Goal: Communication & Community: Answer question/provide support

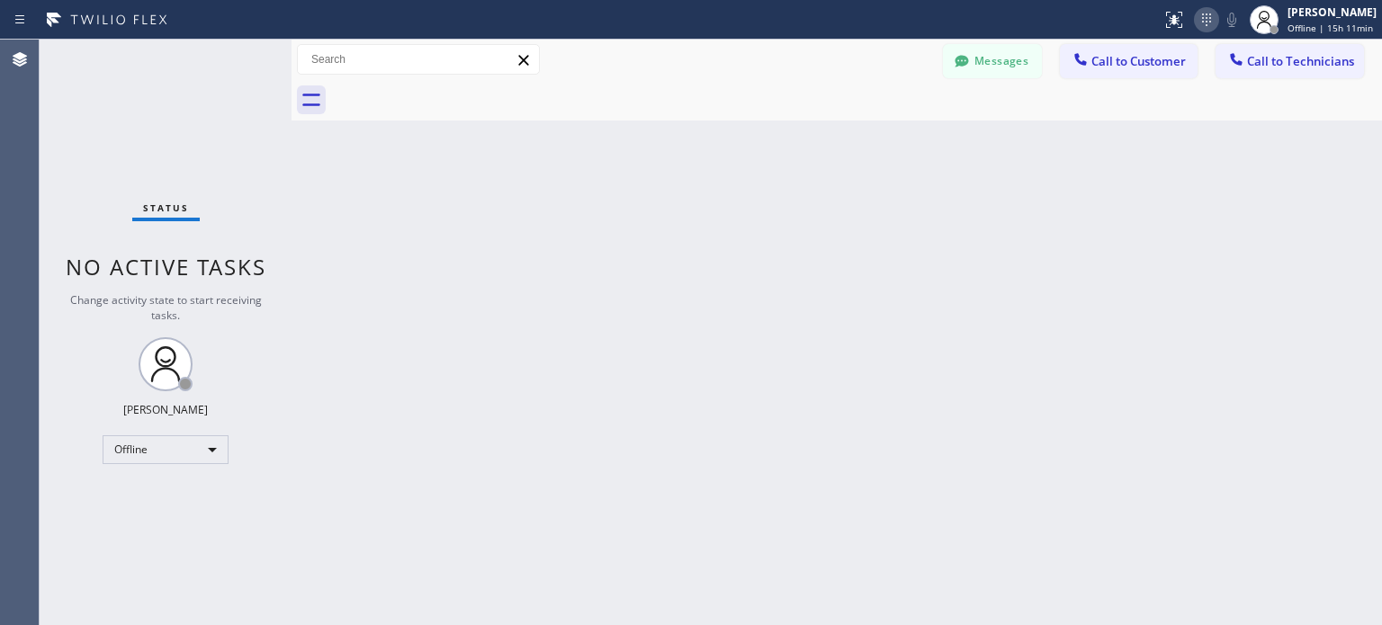
click at [1206, 27] on icon at bounding box center [1207, 20] width 22 height 22
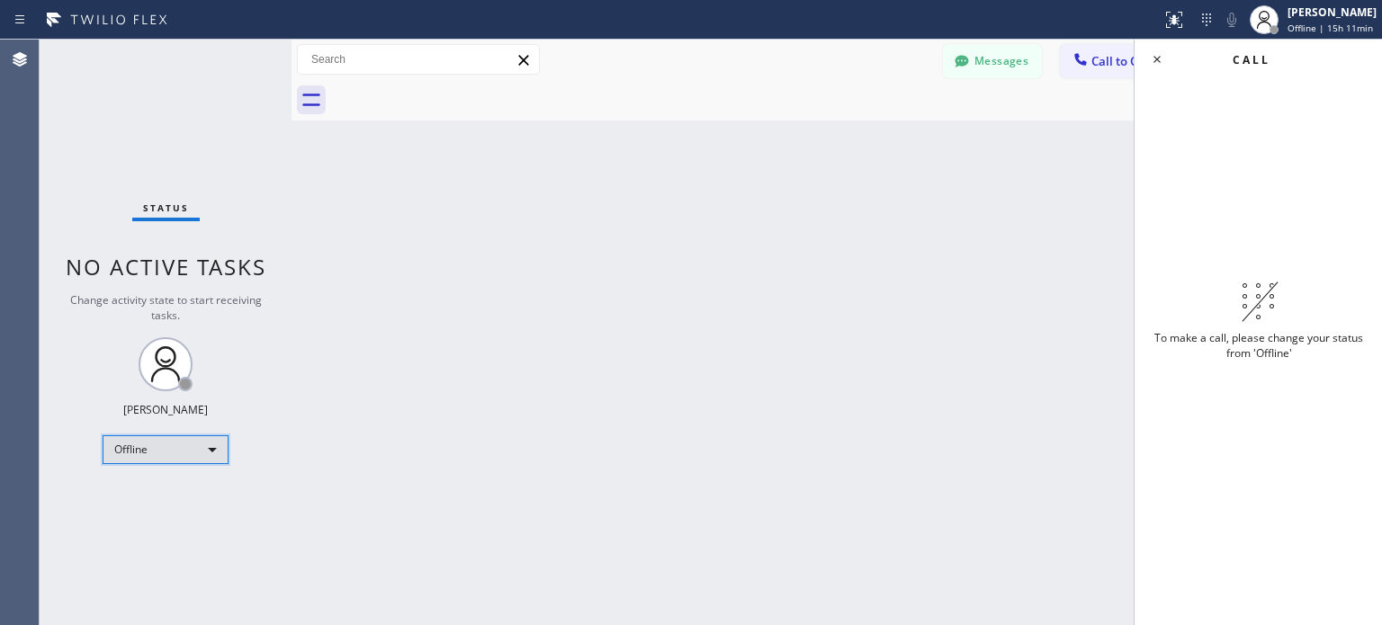
click at [202, 445] on div "Offline" at bounding box center [166, 449] width 126 height 29
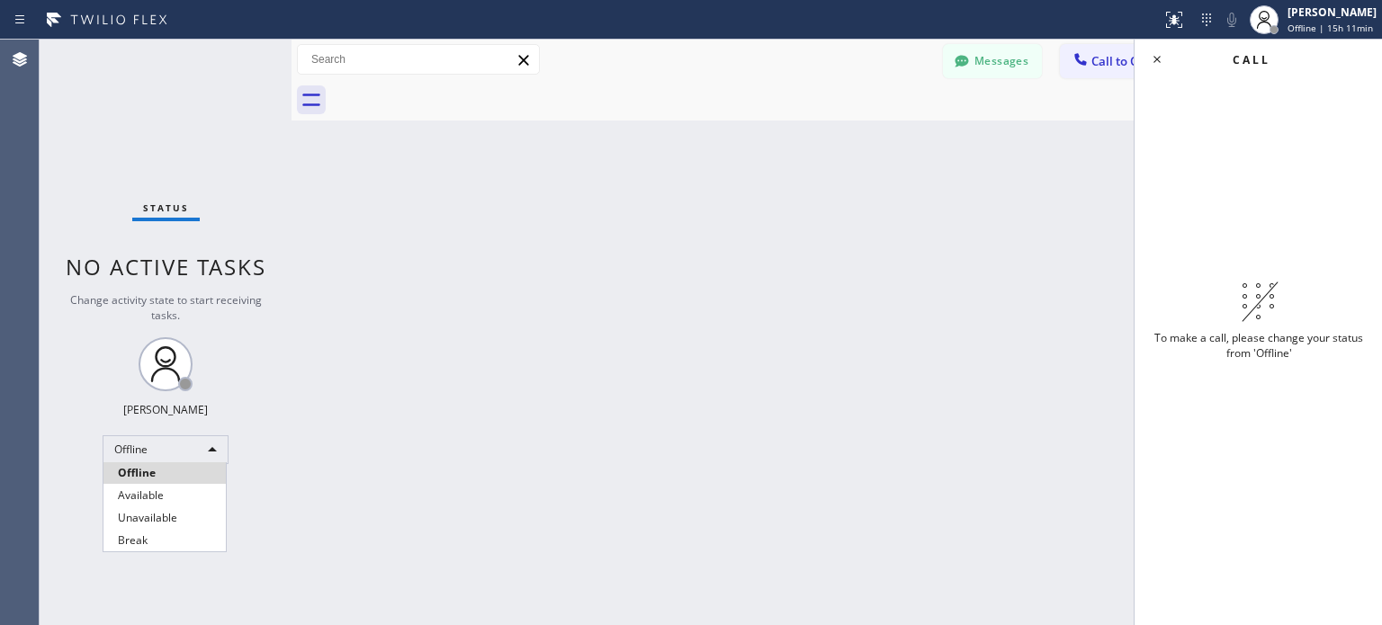
click at [189, 491] on li "Available" at bounding box center [164, 496] width 122 height 22
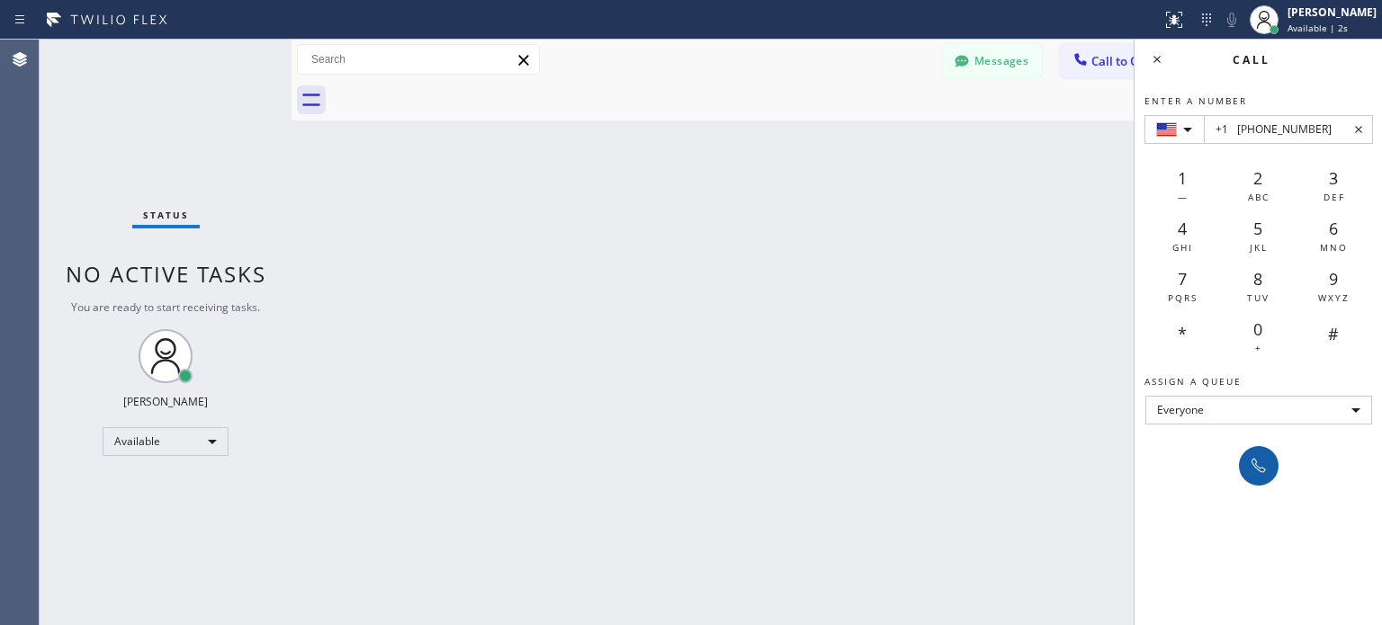
type input "+1 (201) 349-5060"
click at [1260, 467] on icon at bounding box center [1259, 466] width 14 height 14
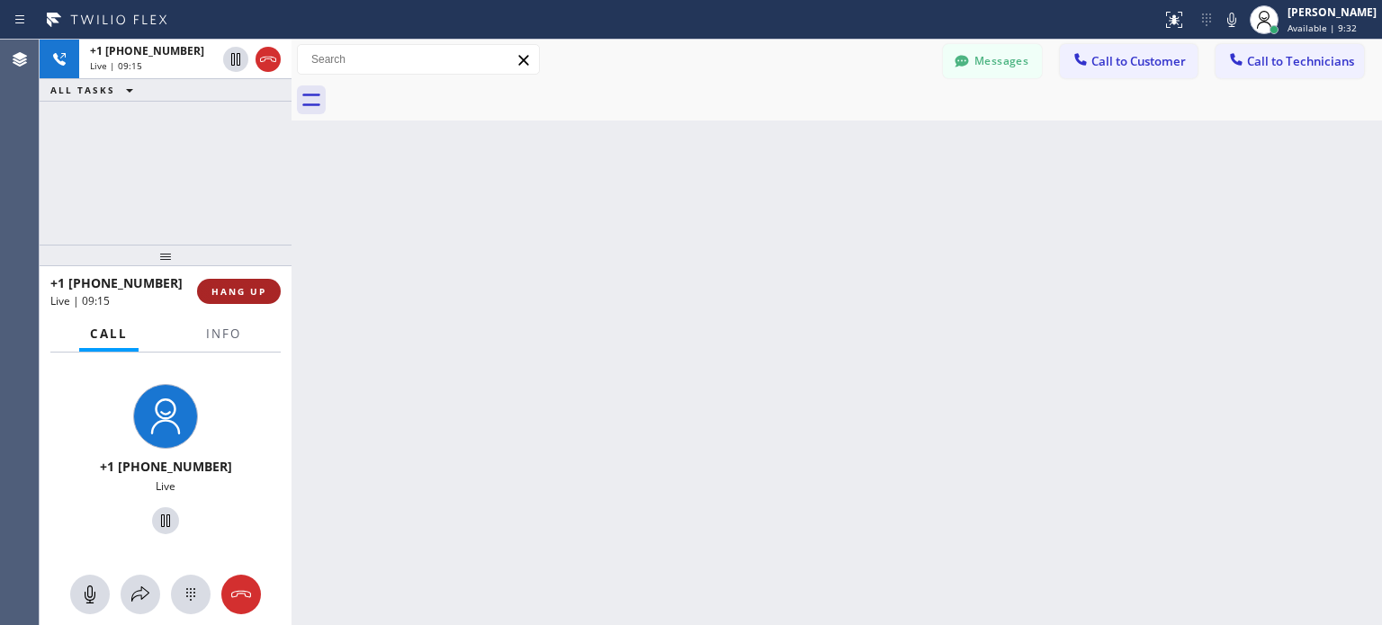
click at [256, 286] on span "HANG UP" at bounding box center [238, 291] width 55 height 13
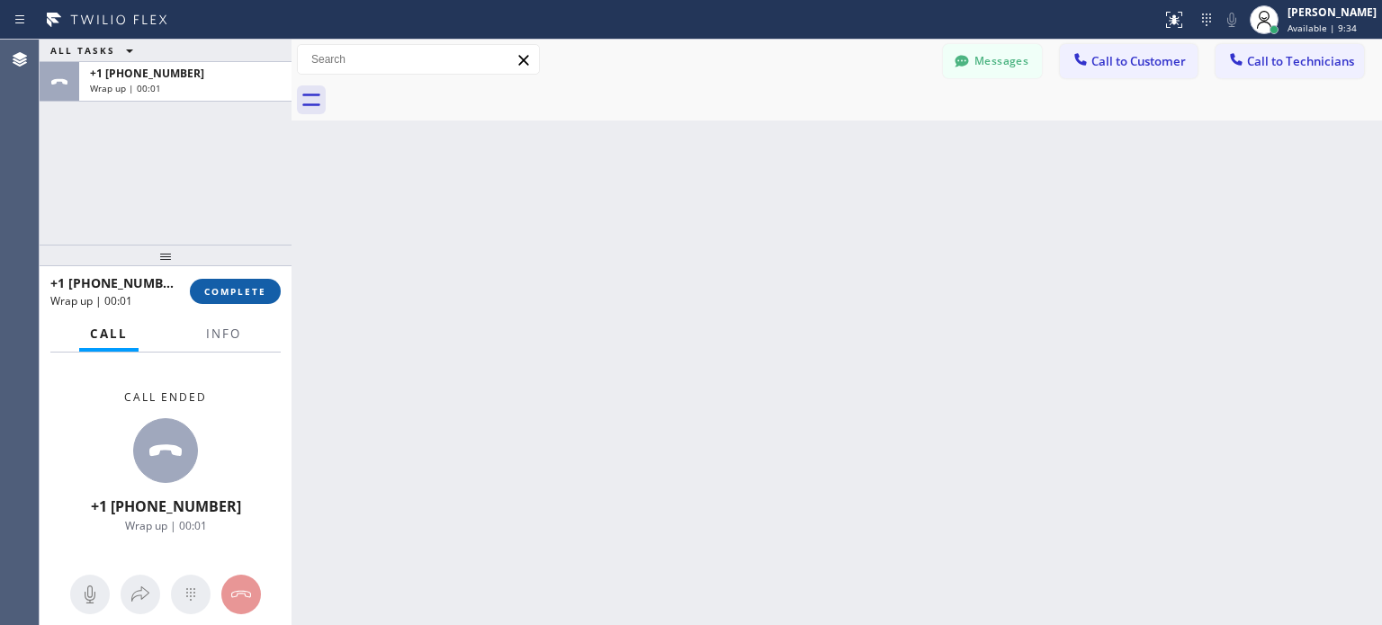
click at [253, 288] on span "COMPLETE" at bounding box center [235, 291] width 62 height 13
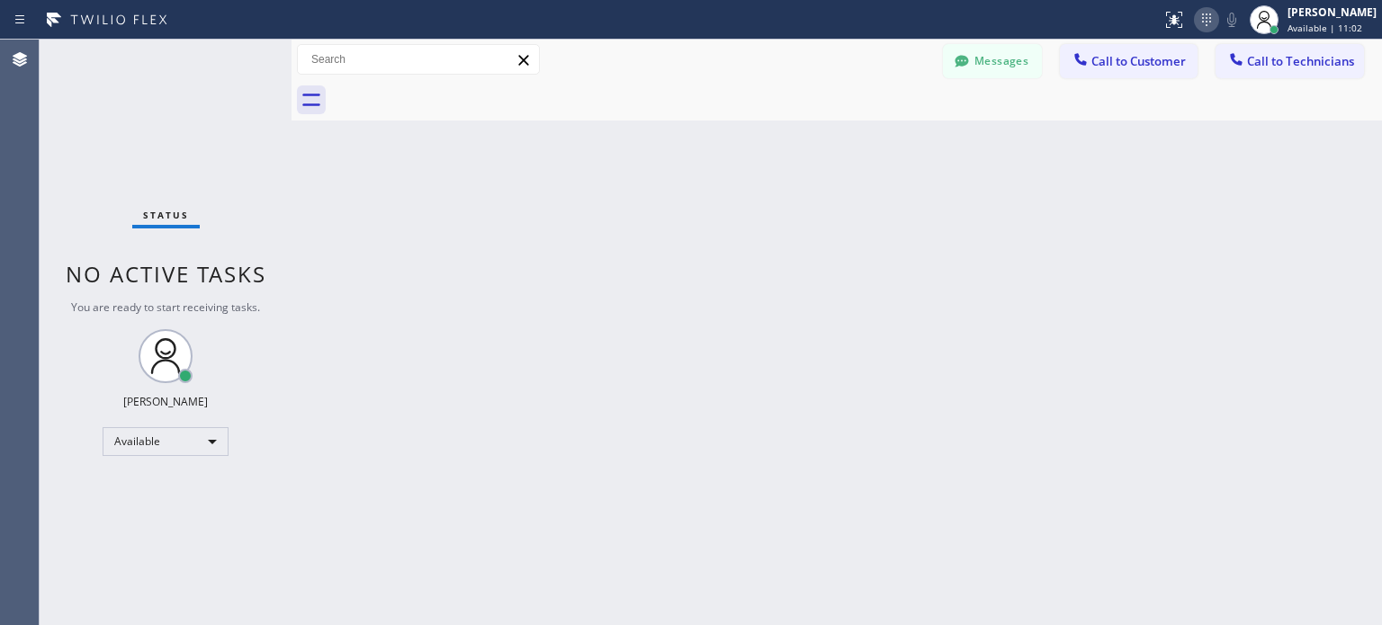
click at [1202, 22] on icon at bounding box center [1207, 20] width 22 height 22
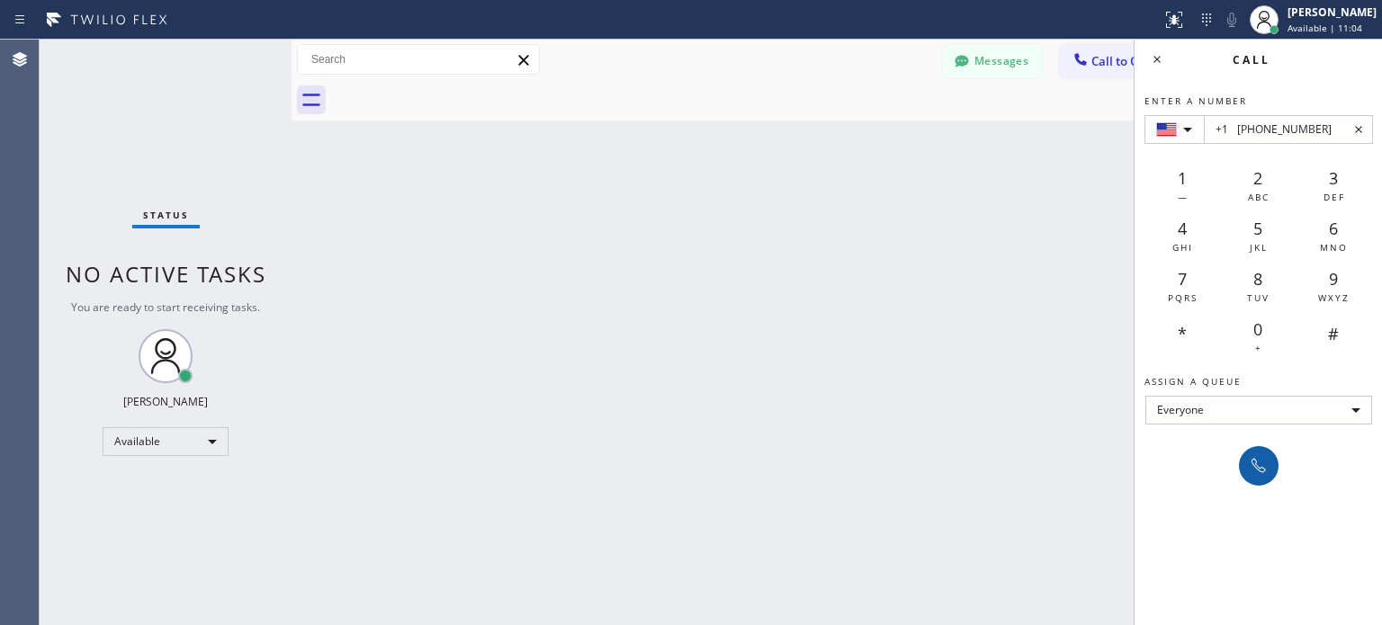
type input "+1 (908) 240-9706"
click at [1258, 455] on icon at bounding box center [1259, 466] width 22 height 22
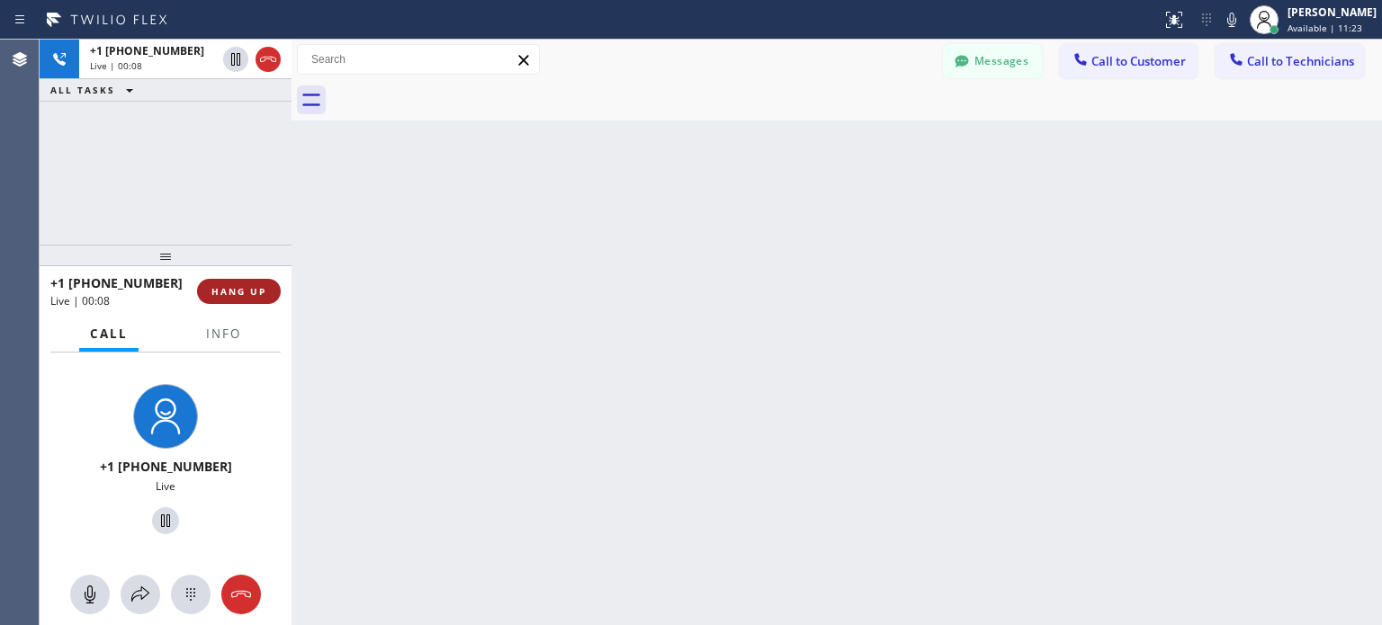
click at [250, 290] on span "HANG UP" at bounding box center [238, 291] width 55 height 13
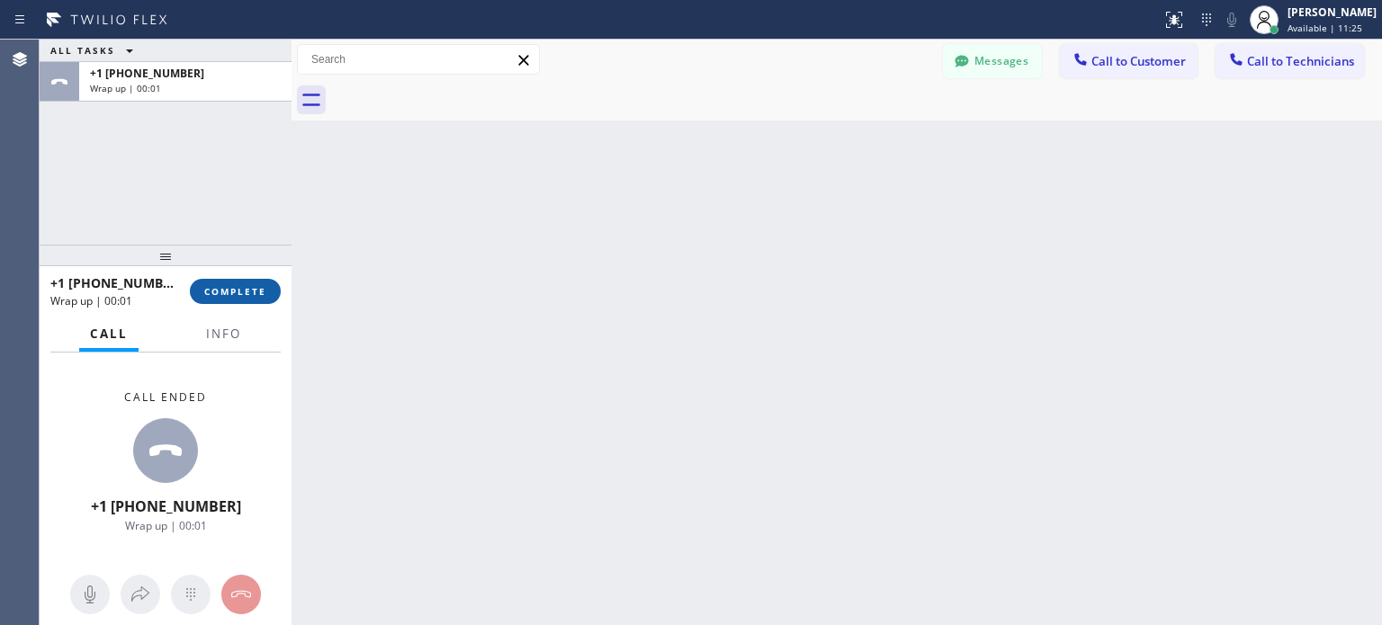
click at [245, 287] on span "COMPLETE" at bounding box center [235, 291] width 62 height 13
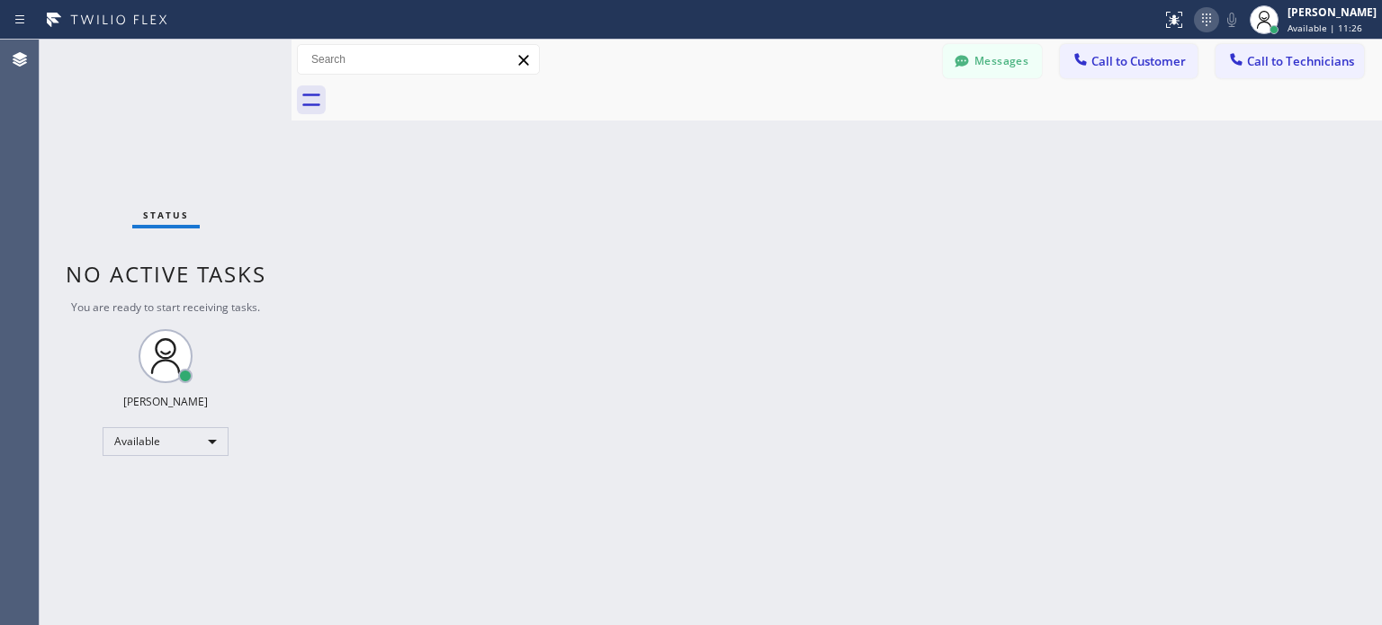
click at [1201, 21] on icon at bounding box center [1207, 20] width 22 height 22
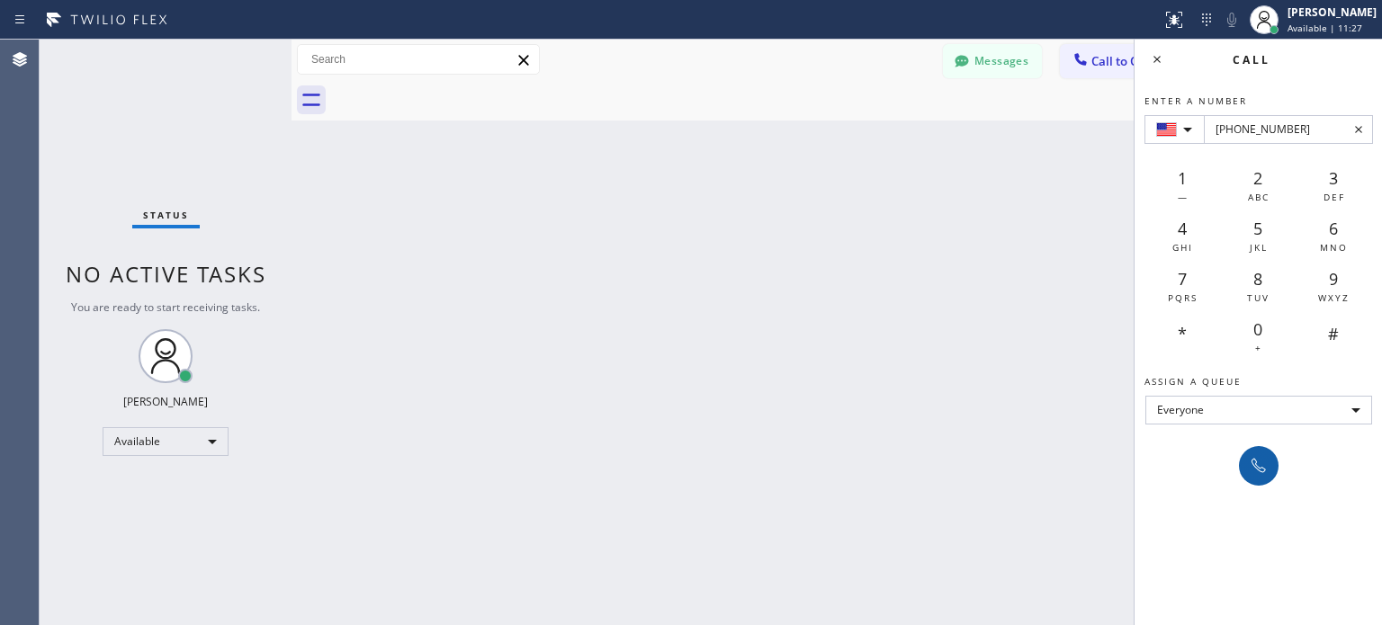
type input "+1(973) 224-0233"
click at [1277, 470] on button at bounding box center [1259, 466] width 40 height 40
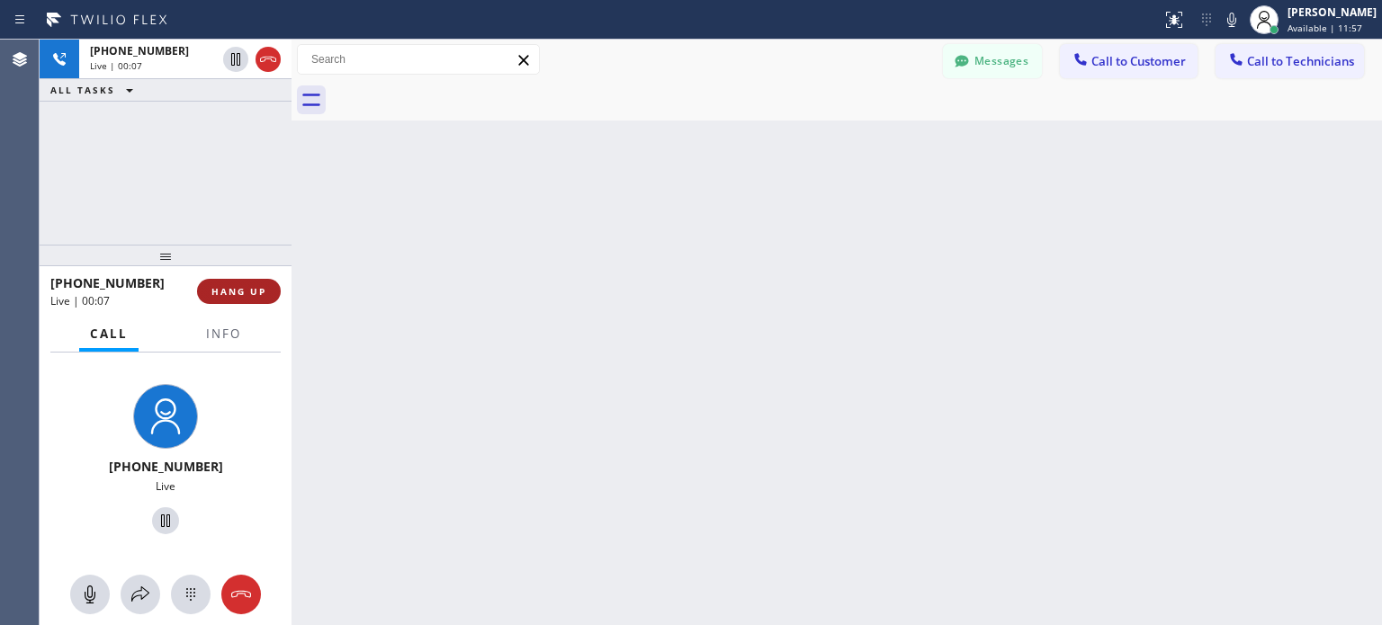
click at [264, 299] on button "HANG UP" at bounding box center [239, 291] width 84 height 25
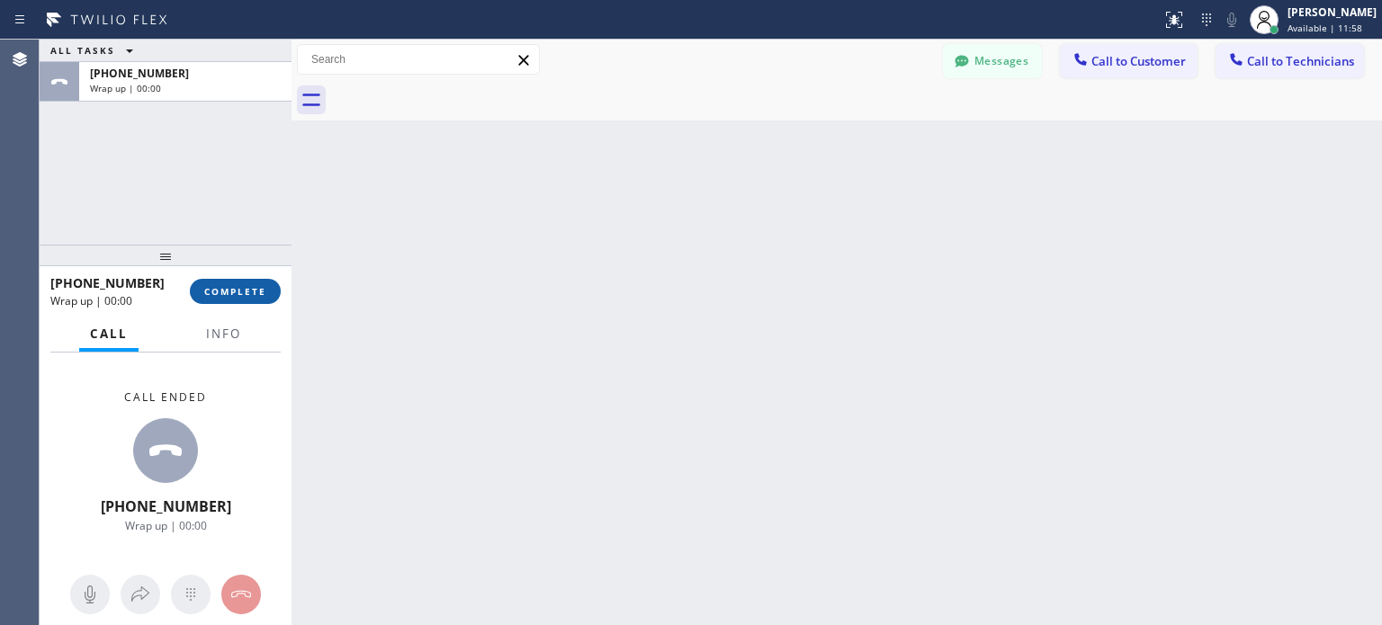
click at [250, 292] on span "COMPLETE" at bounding box center [235, 291] width 62 height 13
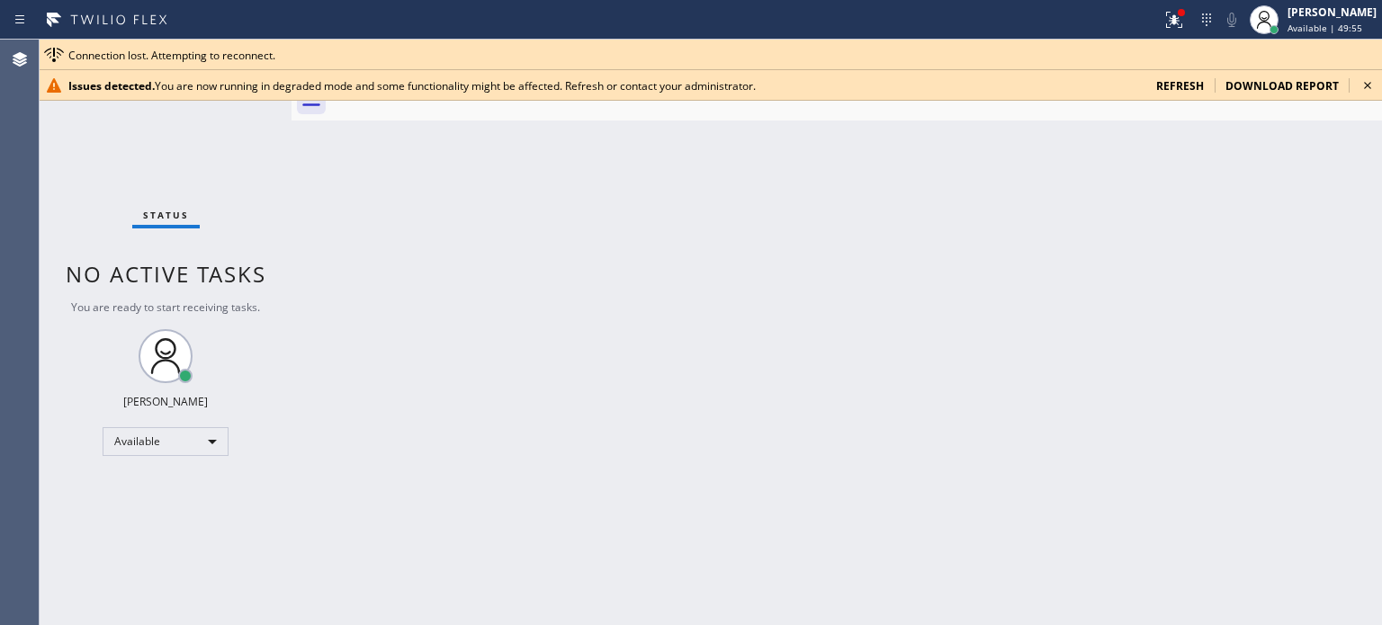
click at [1170, 78] on span "refresh" at bounding box center [1180, 85] width 48 height 15
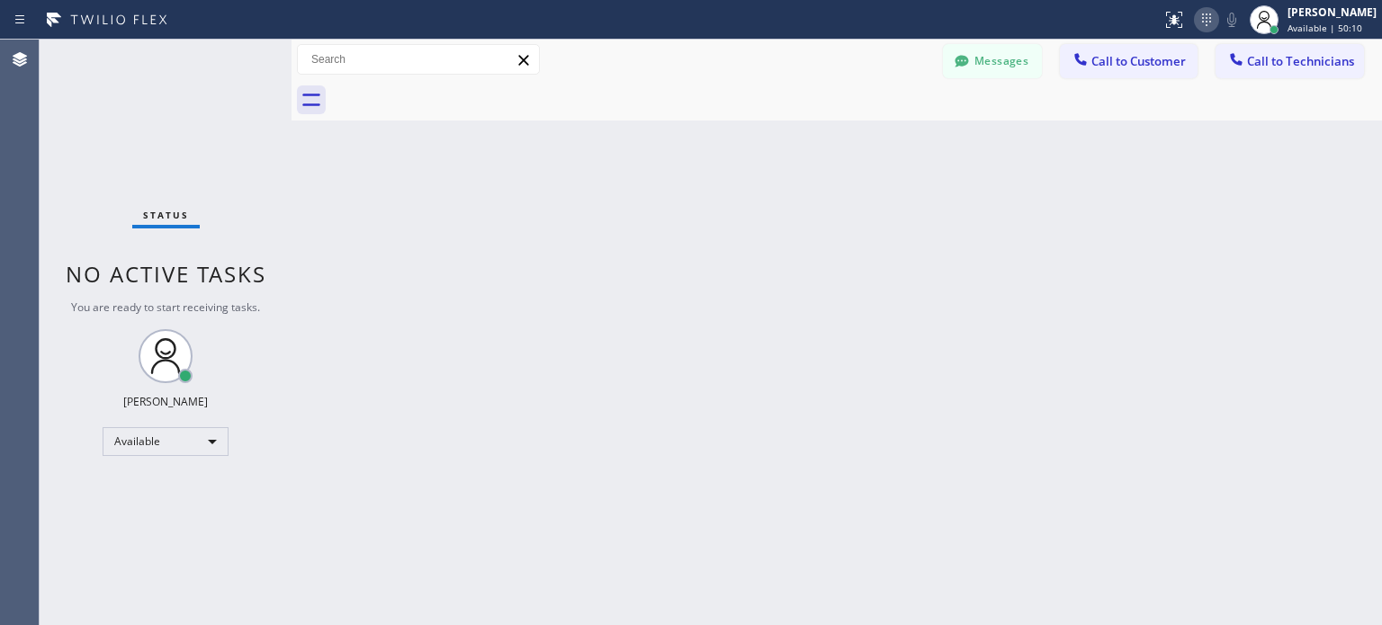
click at [1196, 22] on icon at bounding box center [1207, 20] width 22 height 22
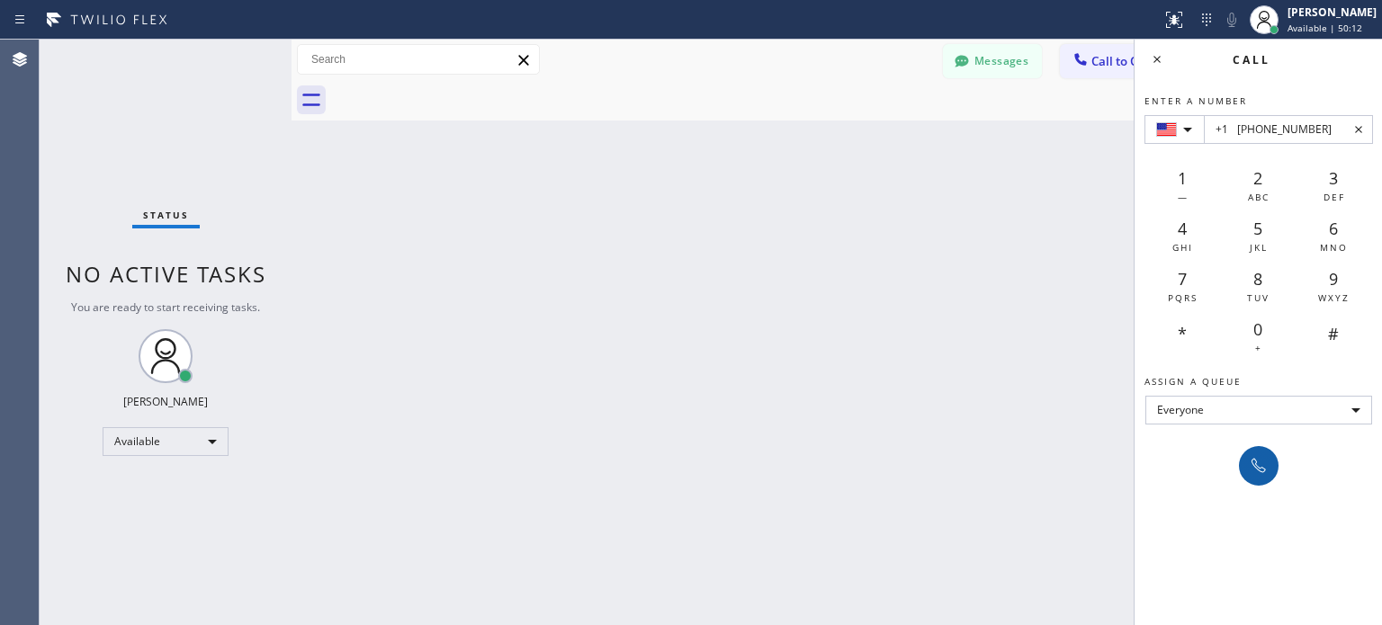
type input "+1 [PHONE_NUMBER]"
drag, startPoint x: 1252, startPoint y: 452, endPoint x: 1242, endPoint y: 405, distance: 48.0
click at [1254, 453] on button at bounding box center [1259, 466] width 40 height 40
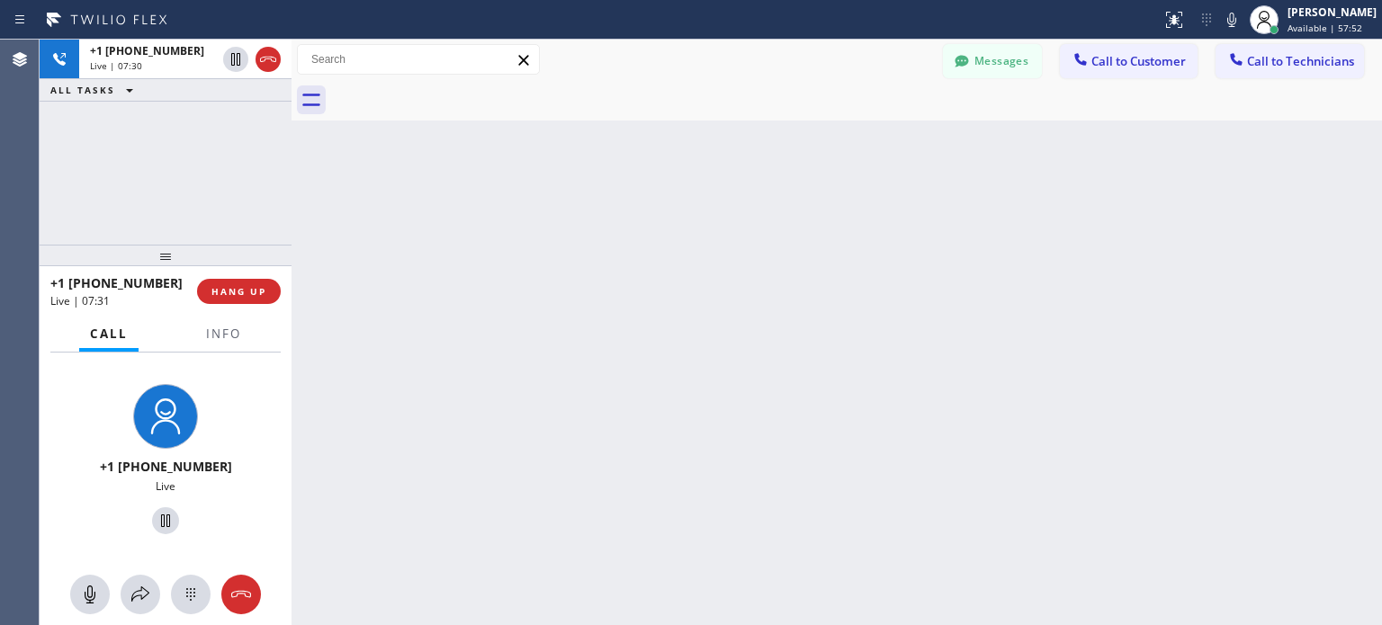
click at [274, 279] on button "HANG UP" at bounding box center [239, 291] width 84 height 25
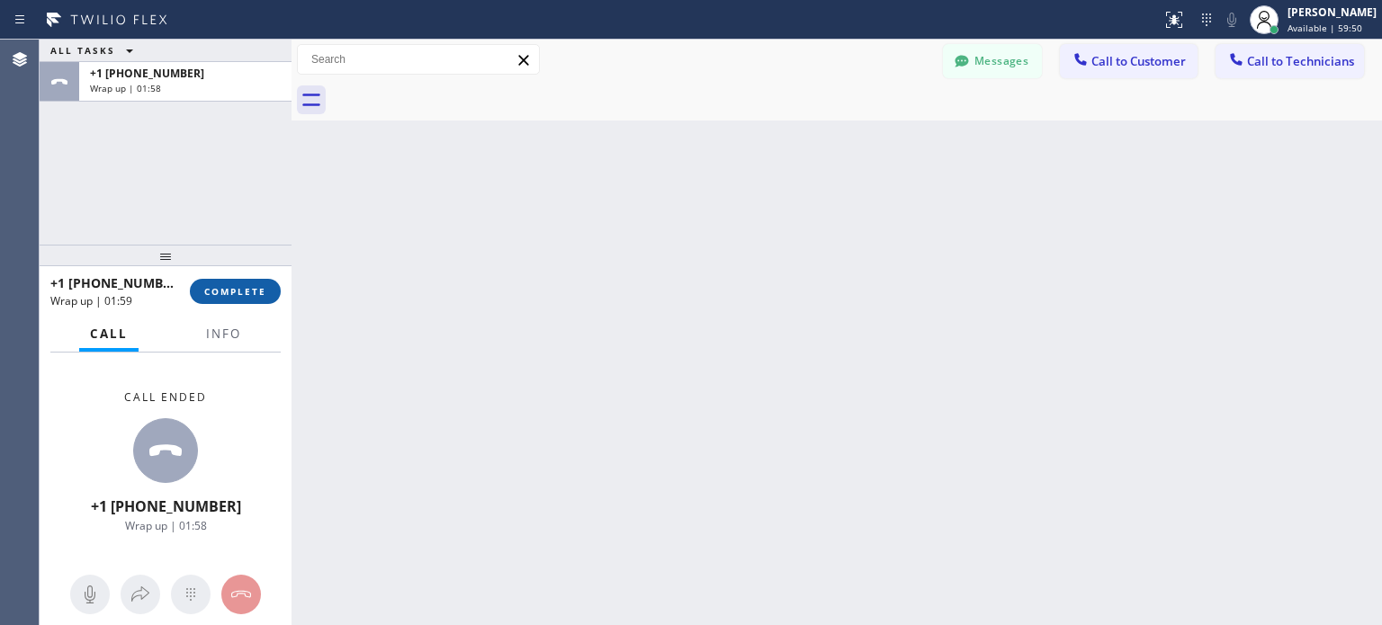
click at [206, 283] on button "COMPLETE" at bounding box center [235, 291] width 91 height 25
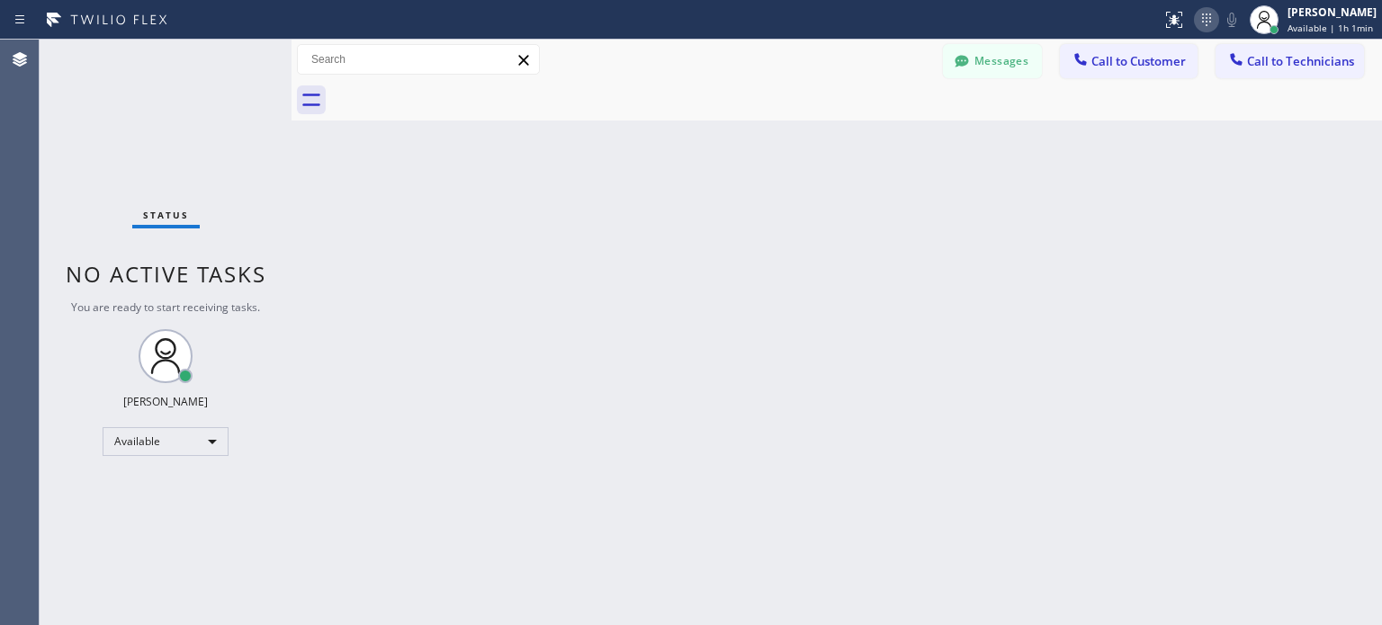
click at [1202, 21] on icon at bounding box center [1207, 20] width 22 height 22
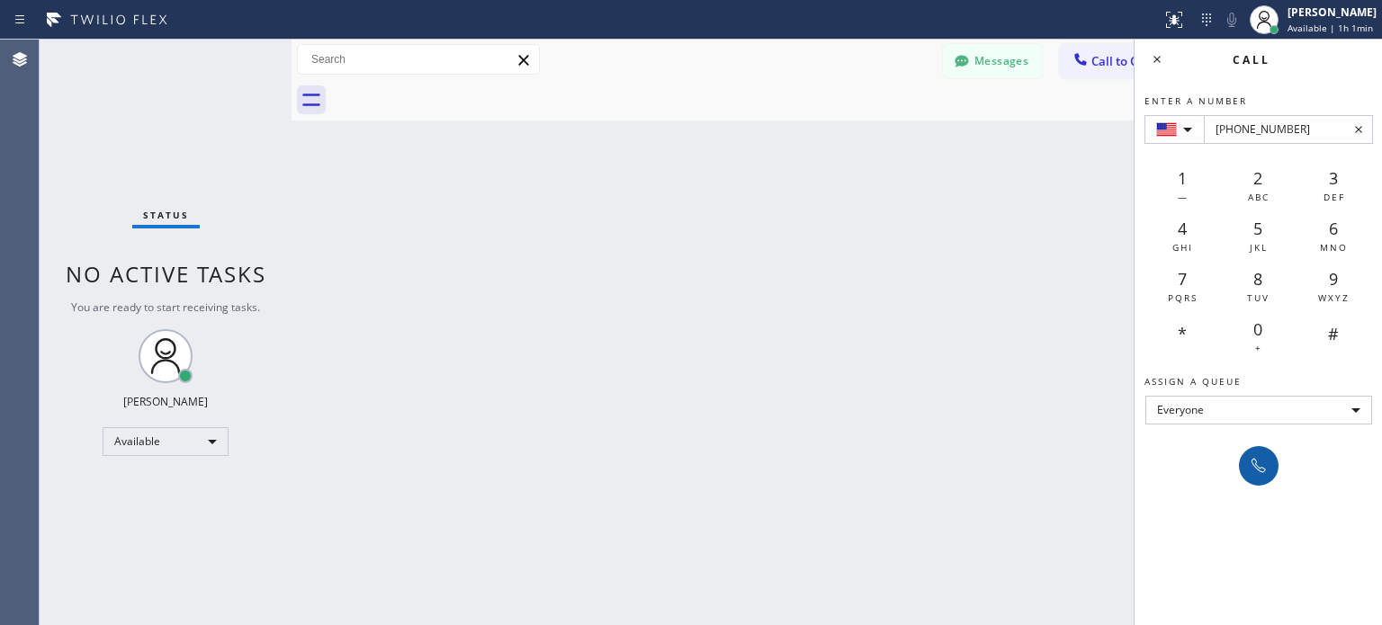
type input "[PHONE_NUMBER]"
click at [1253, 469] on icon at bounding box center [1259, 466] width 22 height 22
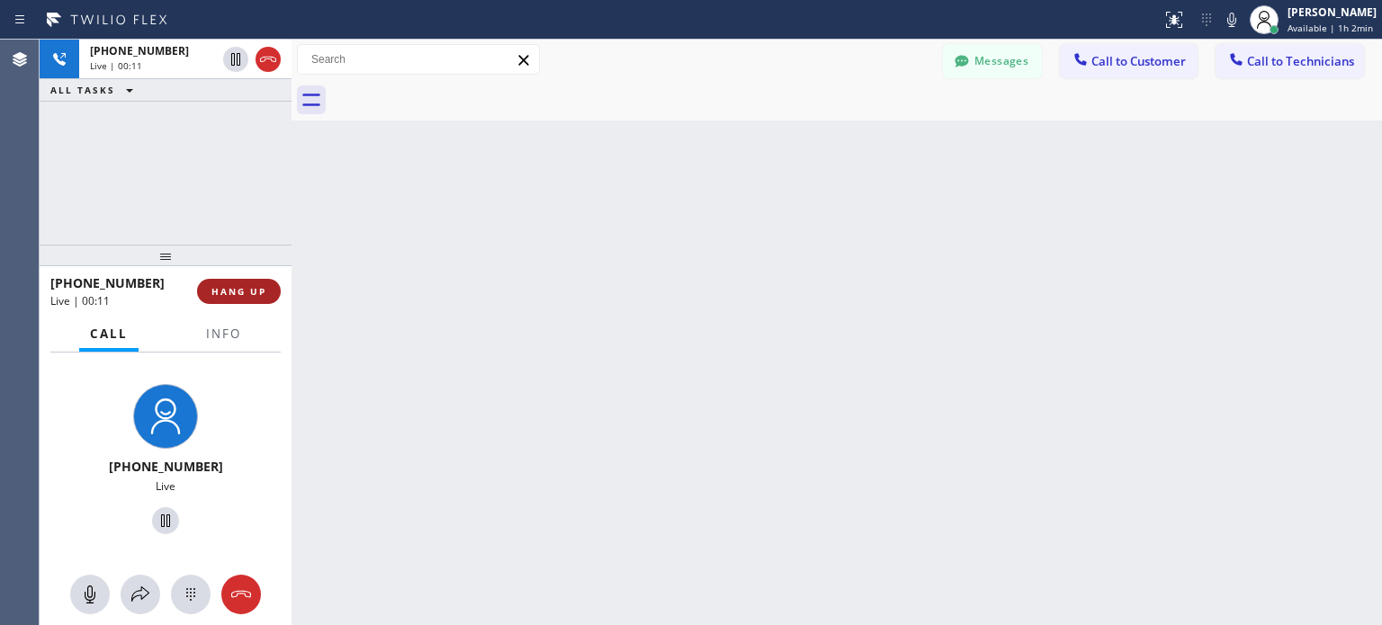
click at [269, 298] on button "HANG UP" at bounding box center [239, 291] width 84 height 25
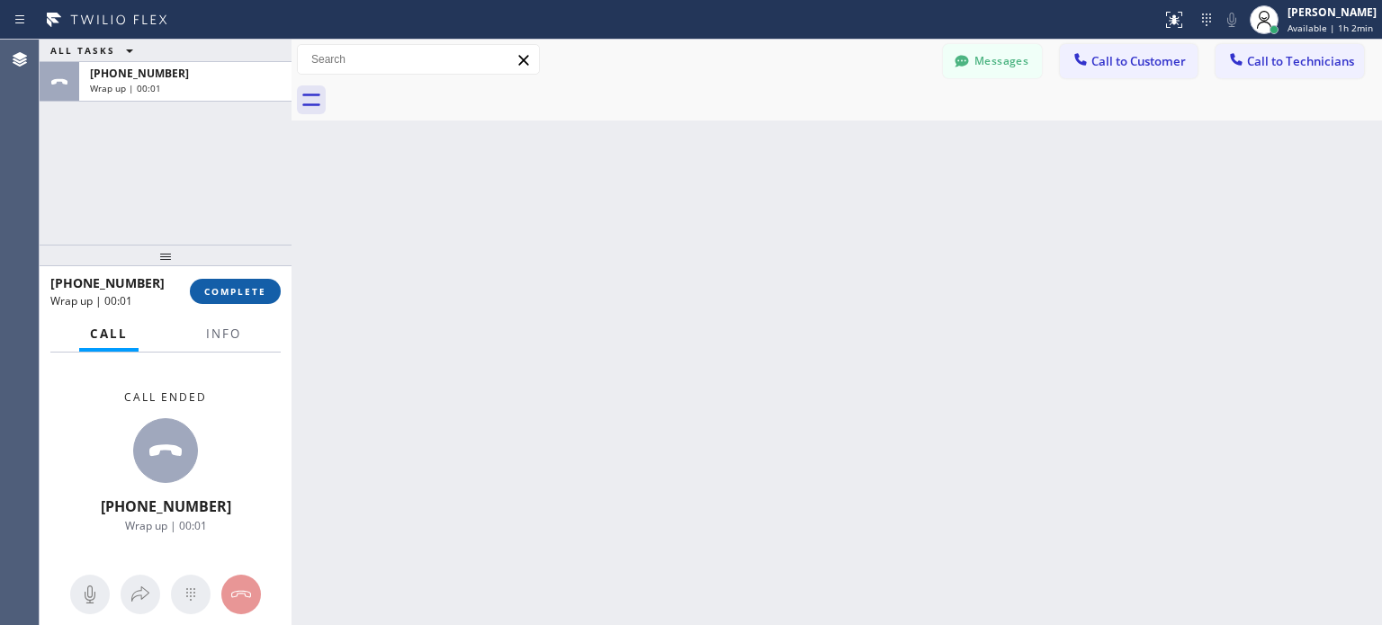
click at [253, 295] on span "COMPLETE" at bounding box center [235, 291] width 62 height 13
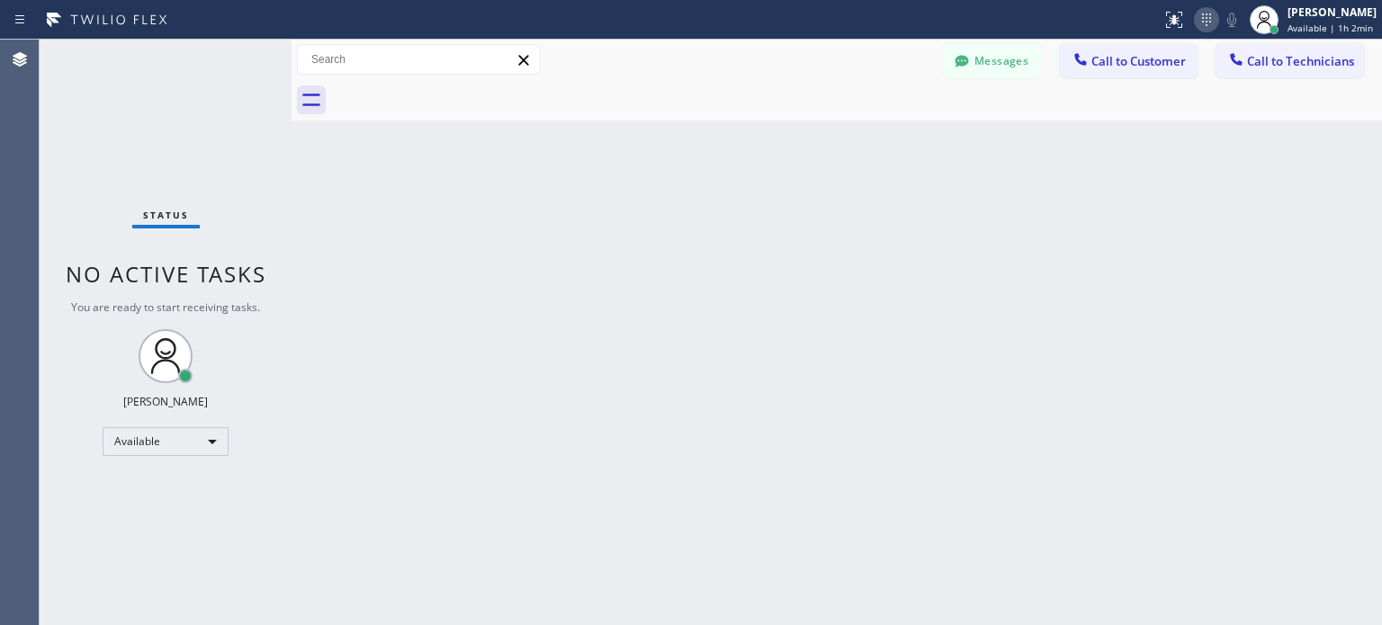
click at [1206, 13] on icon at bounding box center [1206, 19] width 9 height 13
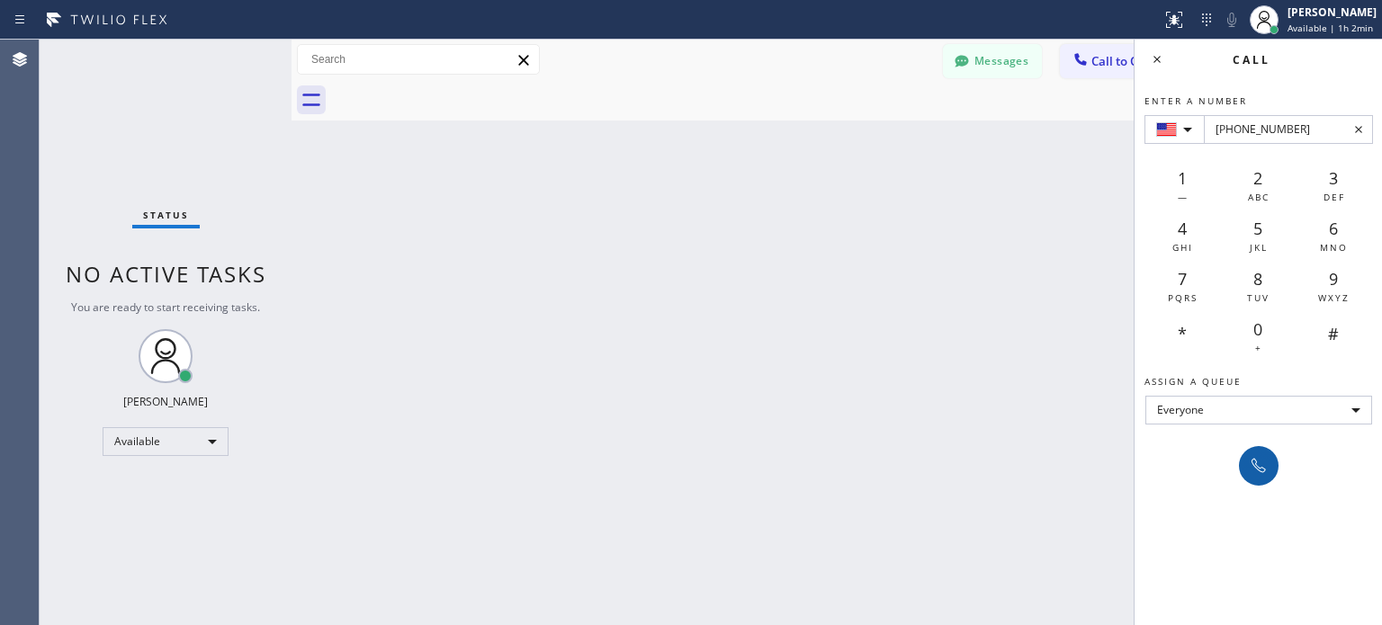
type input "[PHONE_NUMBER]"
click at [1268, 467] on icon at bounding box center [1259, 466] width 22 height 22
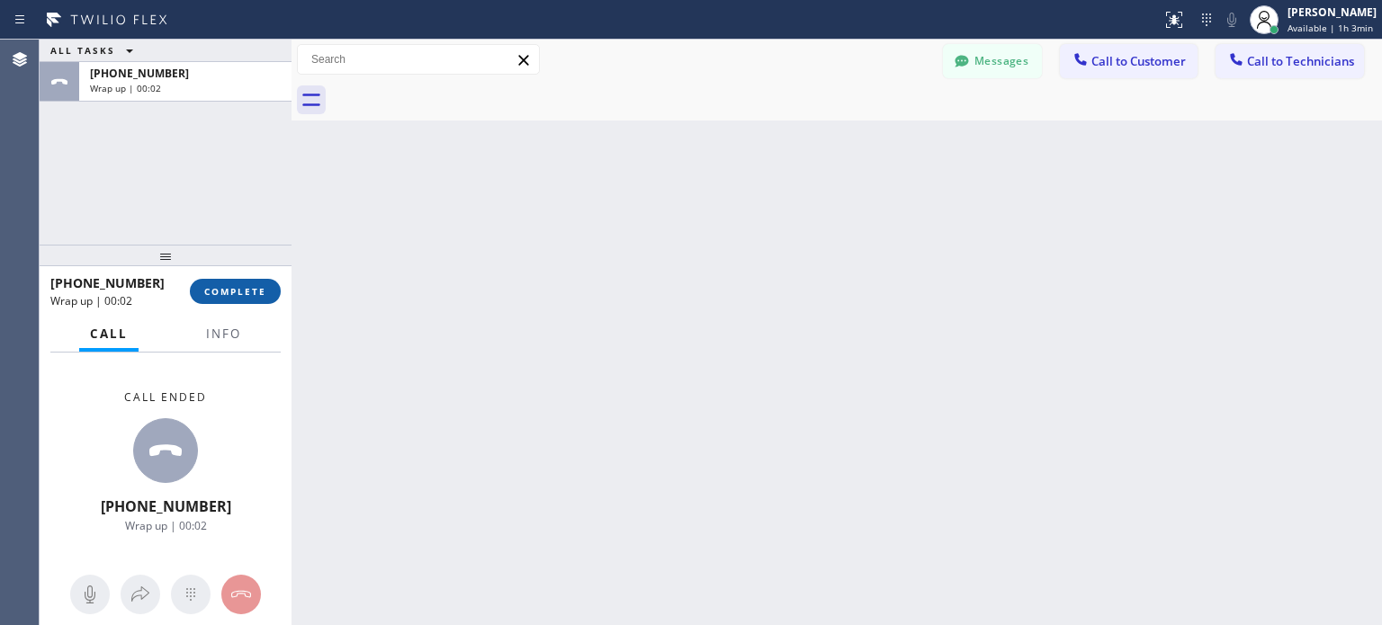
click at [245, 298] on button "COMPLETE" at bounding box center [235, 291] width 91 height 25
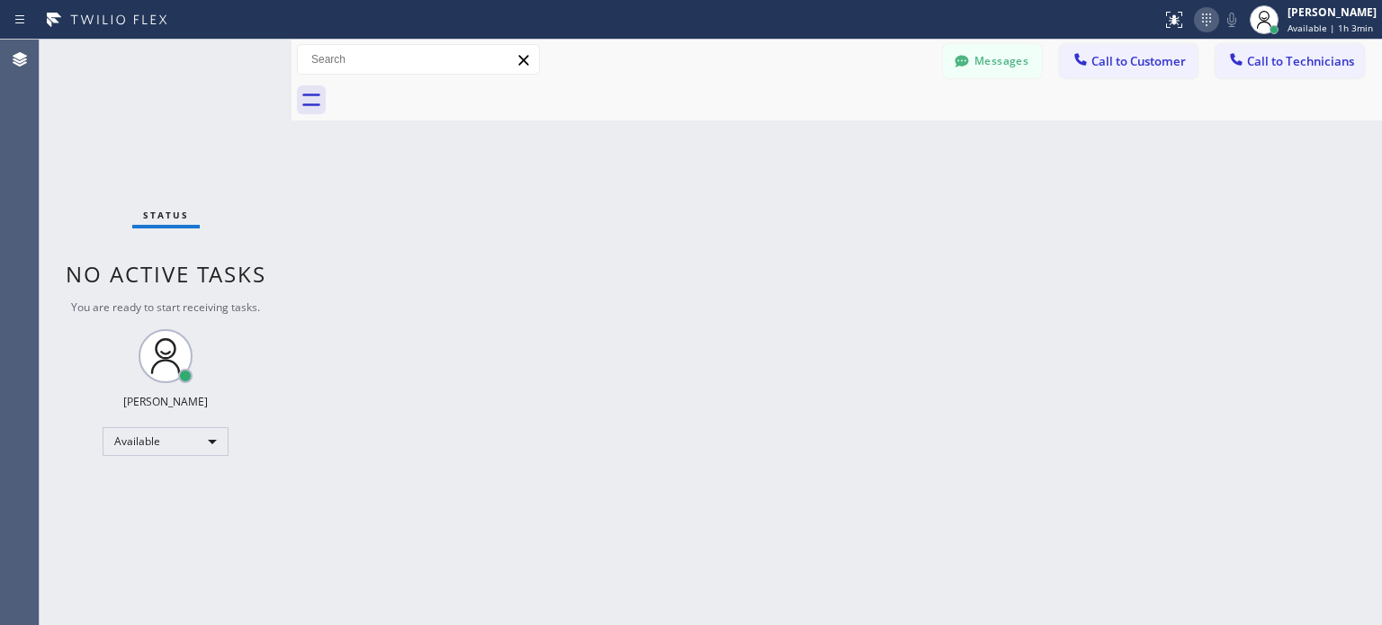
click at [1203, 26] on icon at bounding box center [1207, 20] width 22 height 22
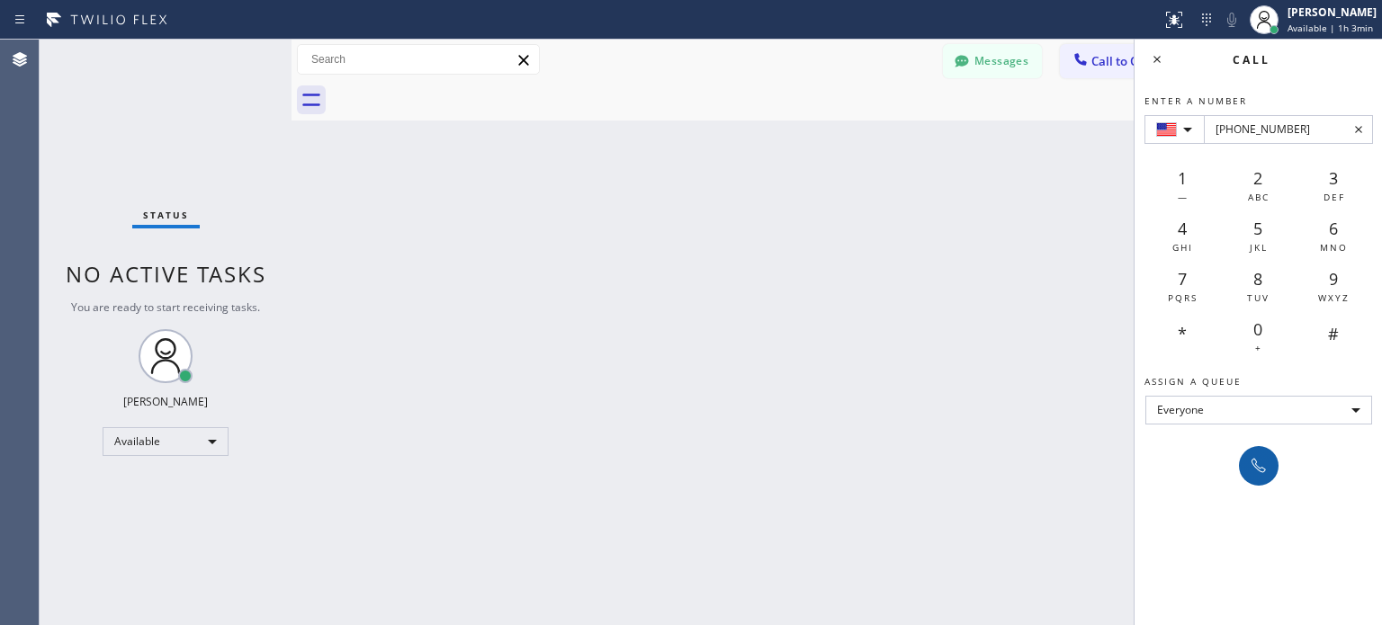
type input "[PHONE_NUMBER]"
click at [1257, 462] on icon at bounding box center [1259, 466] width 22 height 22
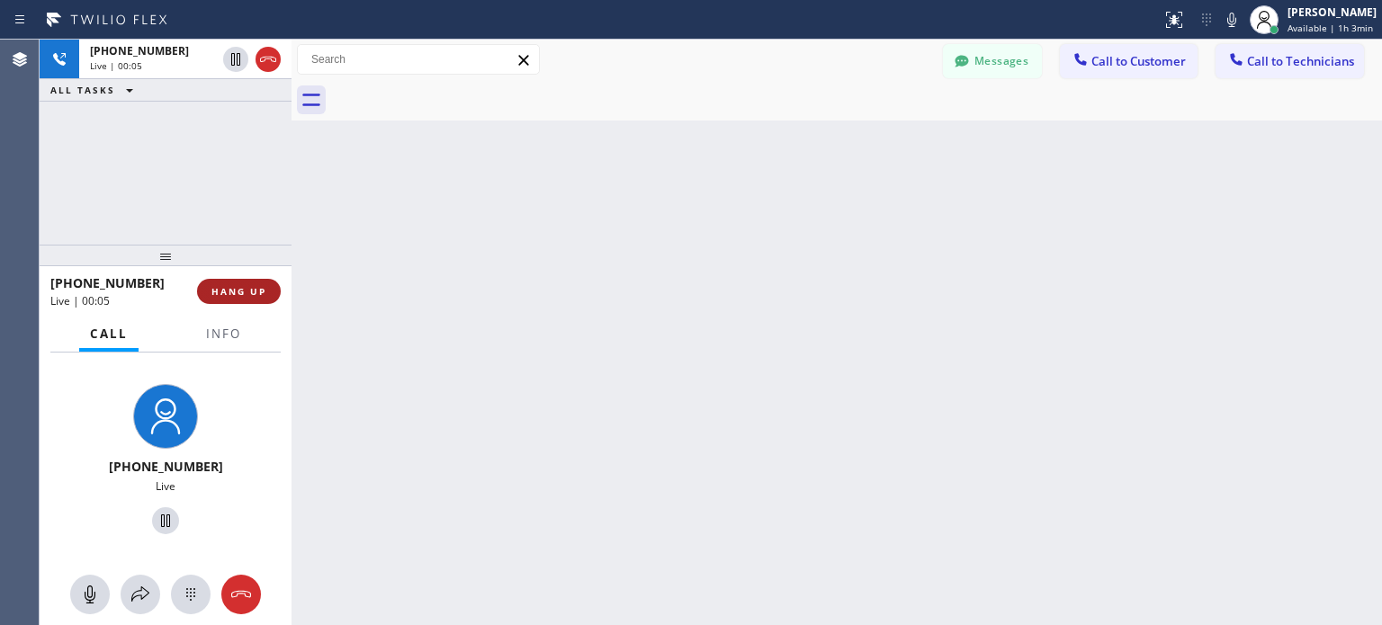
click at [247, 285] on span "HANG UP" at bounding box center [238, 291] width 55 height 13
click at [245, 291] on span "HANG UP" at bounding box center [238, 291] width 55 height 13
